Goal: Transaction & Acquisition: Subscribe to service/newsletter

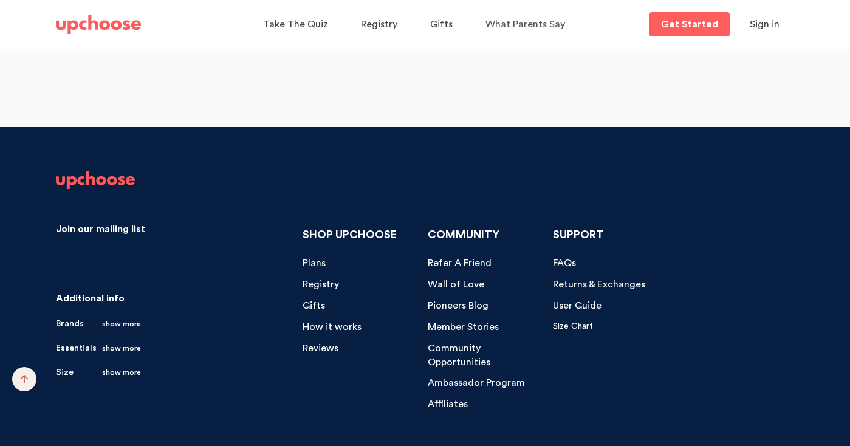
scroll to position [4976, 0]
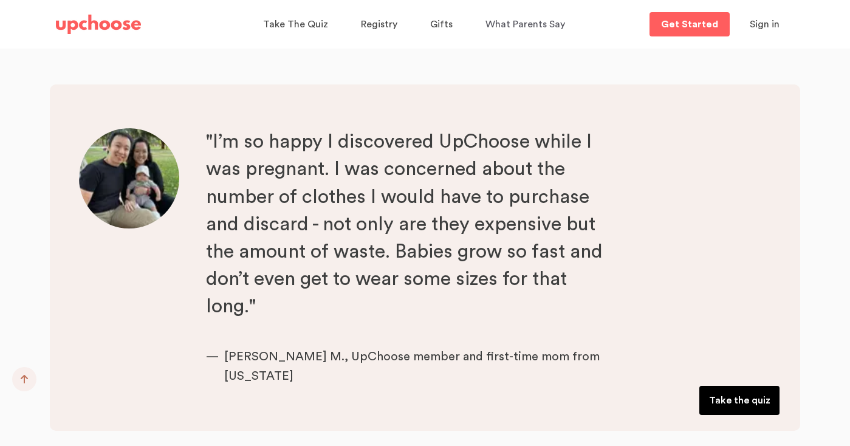
scroll to position [4558, 0]
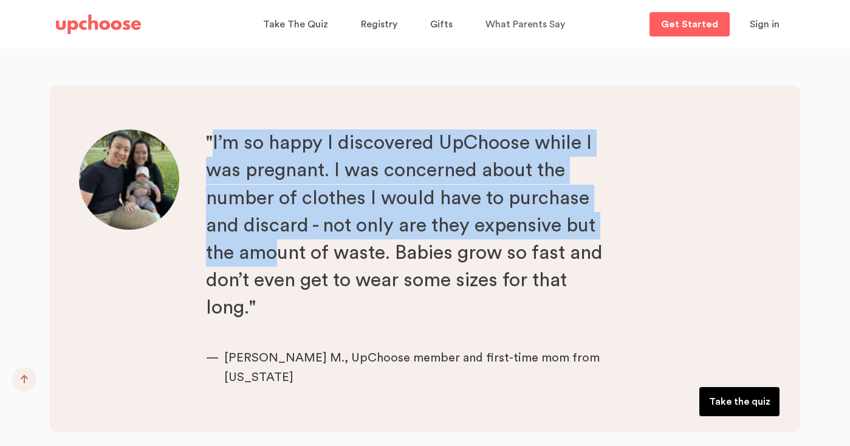
drag, startPoint x: 214, startPoint y: 143, endPoint x: 270, endPoint y: 249, distance: 119.3
click at [272, 252] on p ""I’m so happy I discovered UpChoose while I was pregnant. I was concerned about…" at bounding box center [405, 225] width 399 height 192
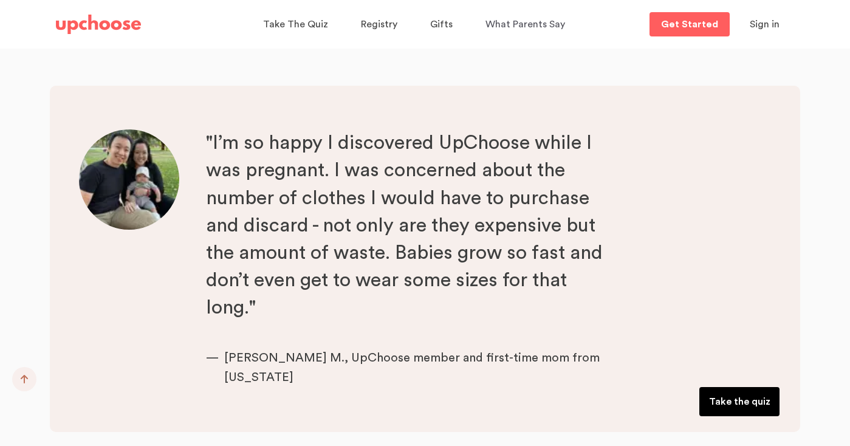
click at [268, 304] on p ""I’m so happy I discovered UpChoose while I was pregnant. I was concerned about…" at bounding box center [405, 225] width 399 height 192
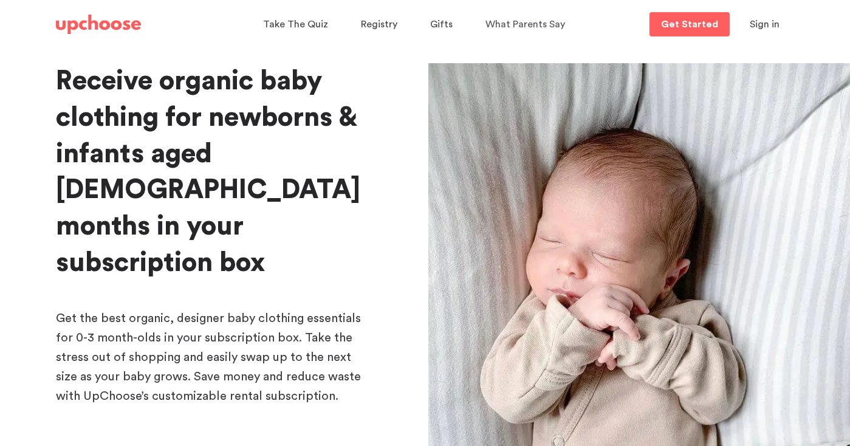
scroll to position [0, 0]
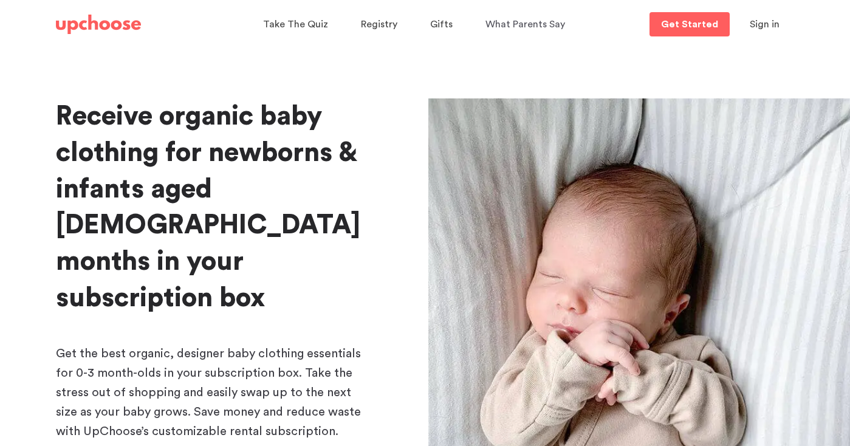
click at [765, 26] on span "Sign in" at bounding box center [765, 24] width 30 height 10
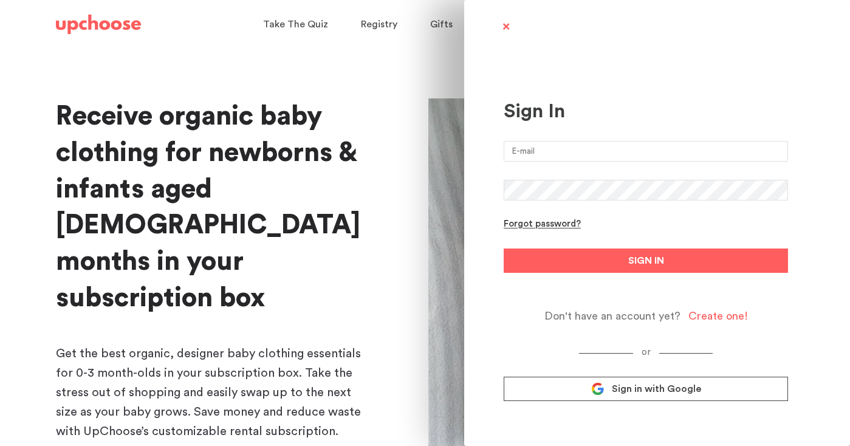
click at [501, 31] on span at bounding box center [505, 27] width 15 height 15
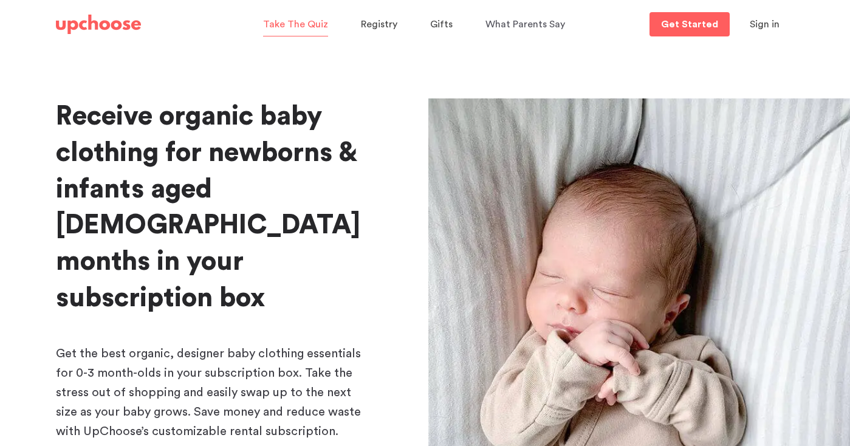
click at [312, 24] on span "Take The Quiz" at bounding box center [295, 24] width 65 height 10
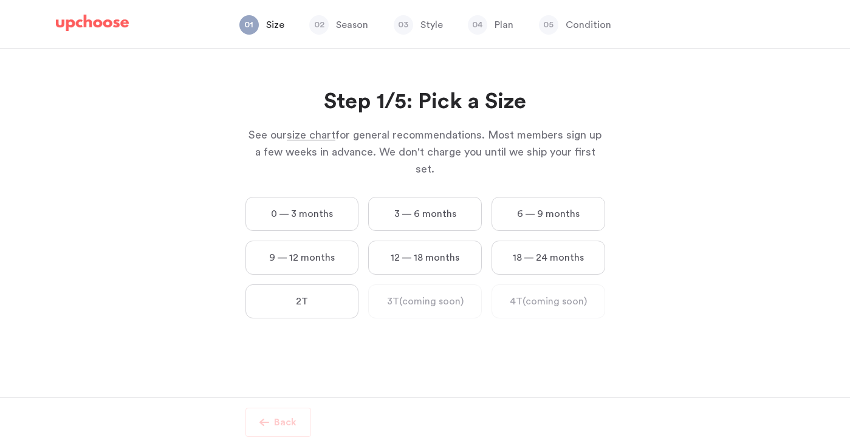
click at [317, 197] on label "0 — 3 months" at bounding box center [302, 214] width 114 height 34
click at [0, 0] on months "0 — 3 months" at bounding box center [0, 0] width 0 height 0
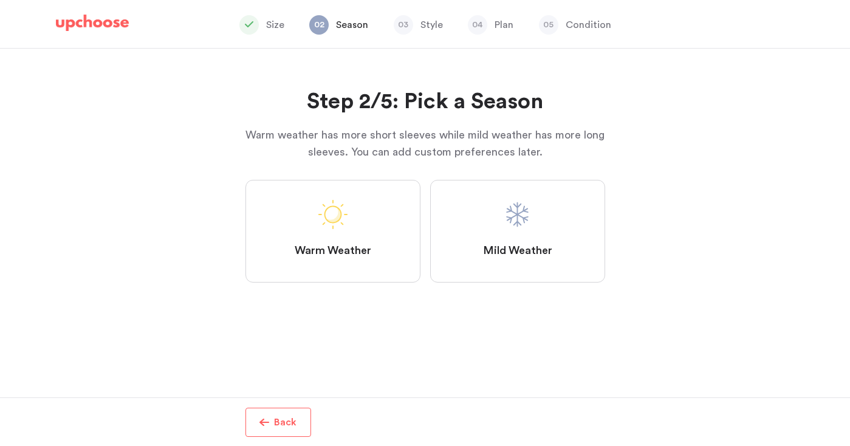
click at [497, 221] on label "Mild Weather" at bounding box center [517, 231] width 175 height 103
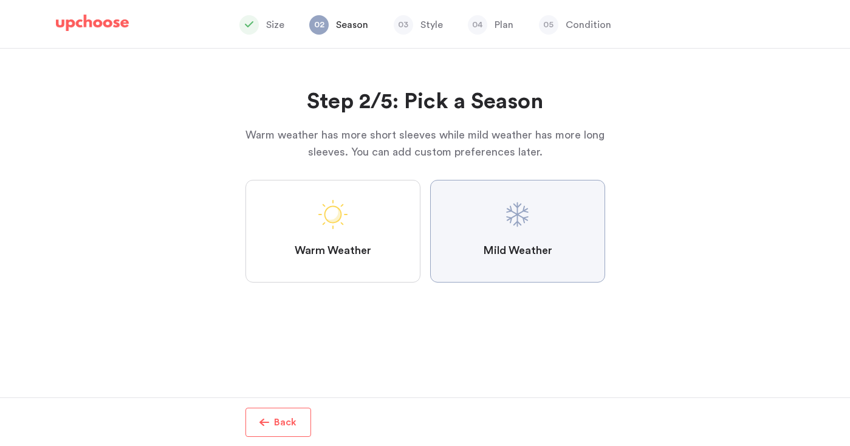
click at [0, 0] on Weather "Mild Weather" at bounding box center [0, 0] width 0 height 0
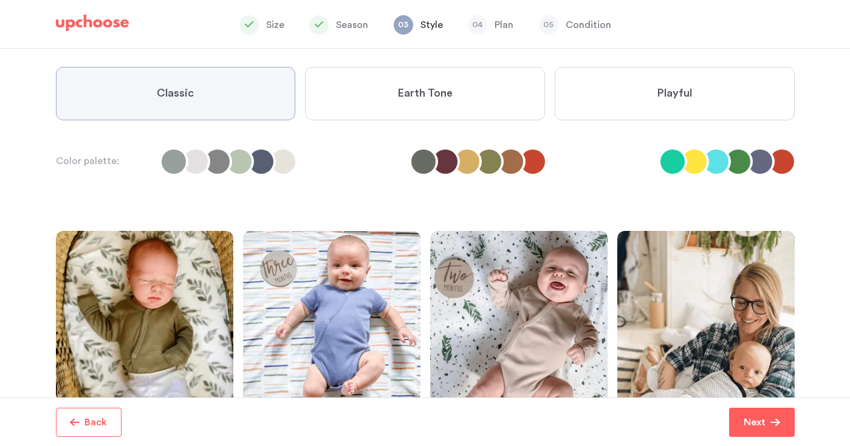
scroll to position [103, 0]
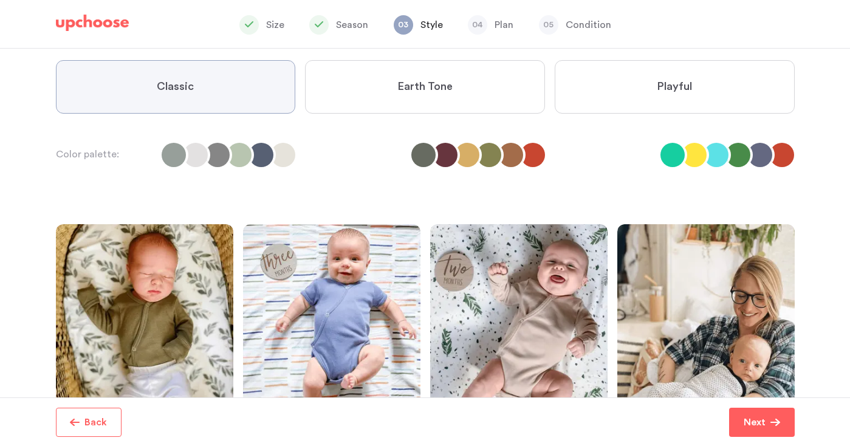
click at [687, 83] on span "Playful" at bounding box center [674, 87] width 35 height 15
click at [0, 0] on input "Playful" at bounding box center [0, 0] width 0 height 0
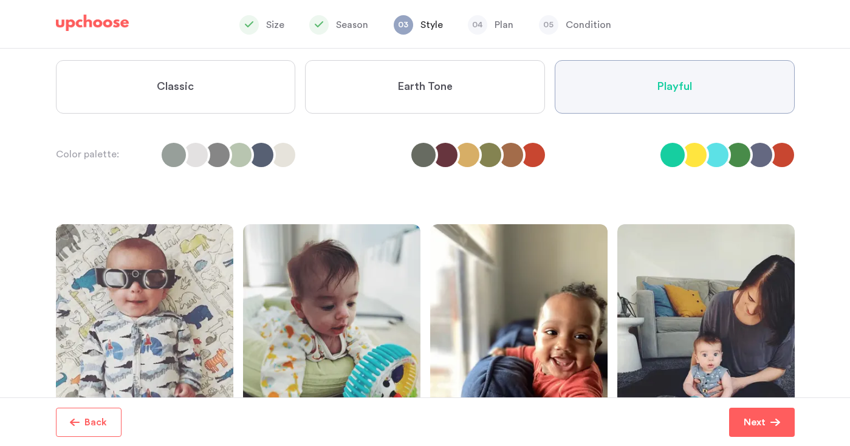
click at [468, 151] on li at bounding box center [467, 155] width 24 height 24
click at [451, 72] on label "Earth Tone" at bounding box center [425, 86] width 240 height 53
click at [0, 0] on Tone "Earth Tone" at bounding box center [0, 0] width 0 height 0
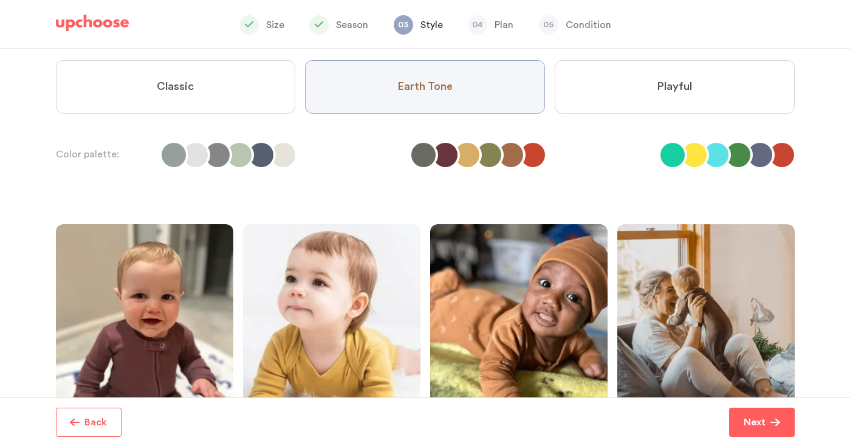
click at [639, 84] on label "Playful" at bounding box center [675, 86] width 240 height 53
click at [0, 0] on input "Playful" at bounding box center [0, 0] width 0 height 0
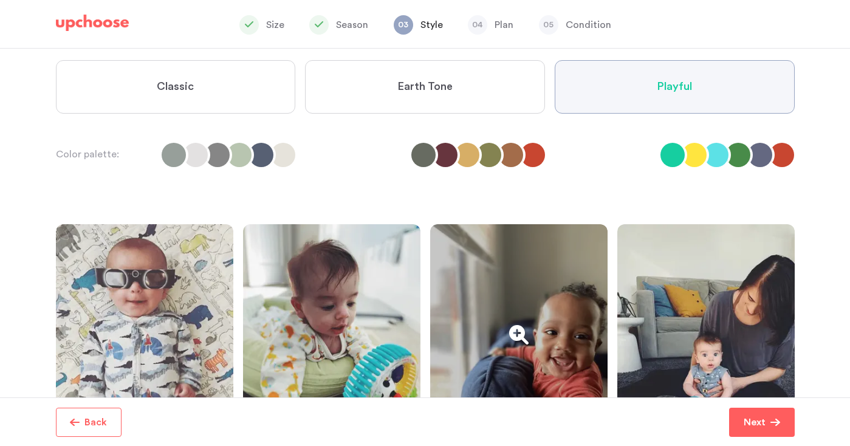
scroll to position [256, 0]
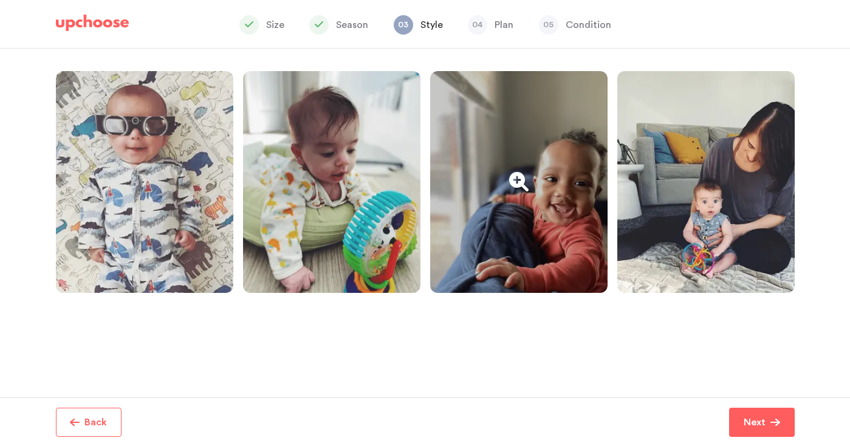
click at [531, 243] on div at bounding box center [518, 182] width 177 height 222
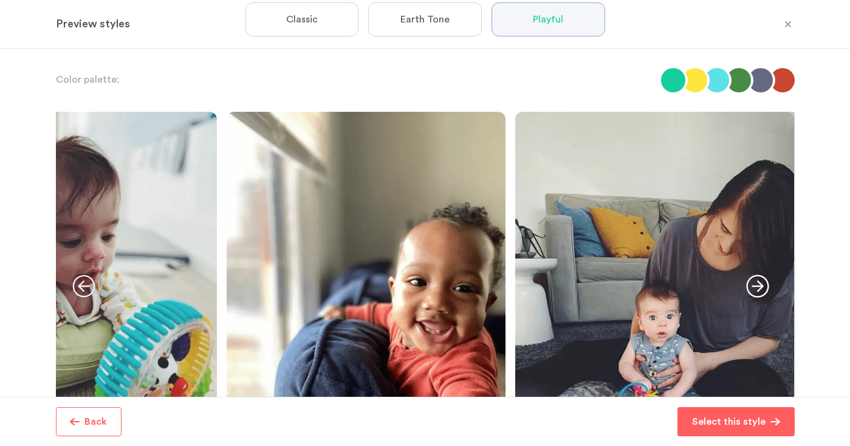
scroll to position [103, 0]
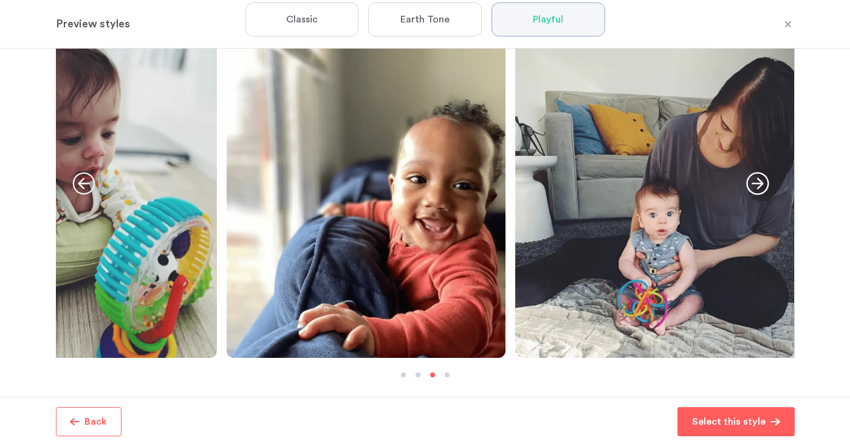
click at [761, 180] on icon "button" at bounding box center [757, 183] width 23 height 23
click at [81, 176] on icon "button" at bounding box center [83, 183] width 23 height 23
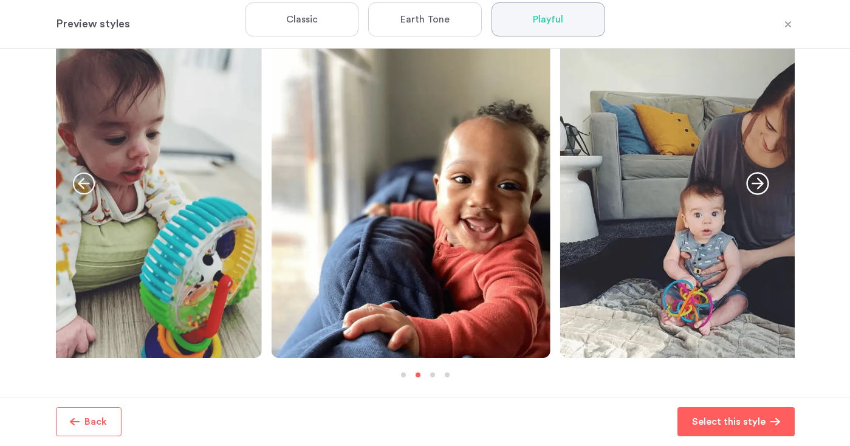
click at [81, 176] on icon "button" at bounding box center [83, 183] width 23 height 23
